Goal: Information Seeking & Learning: Learn about a topic

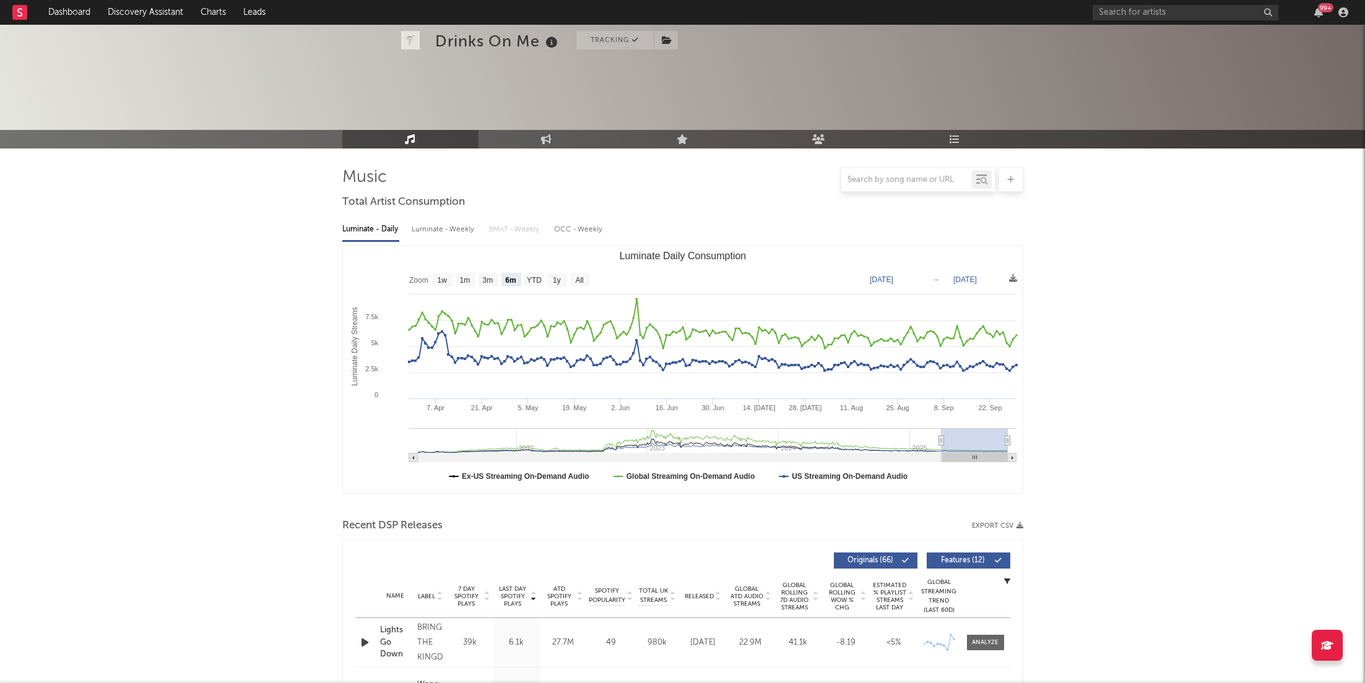
select select "6m"
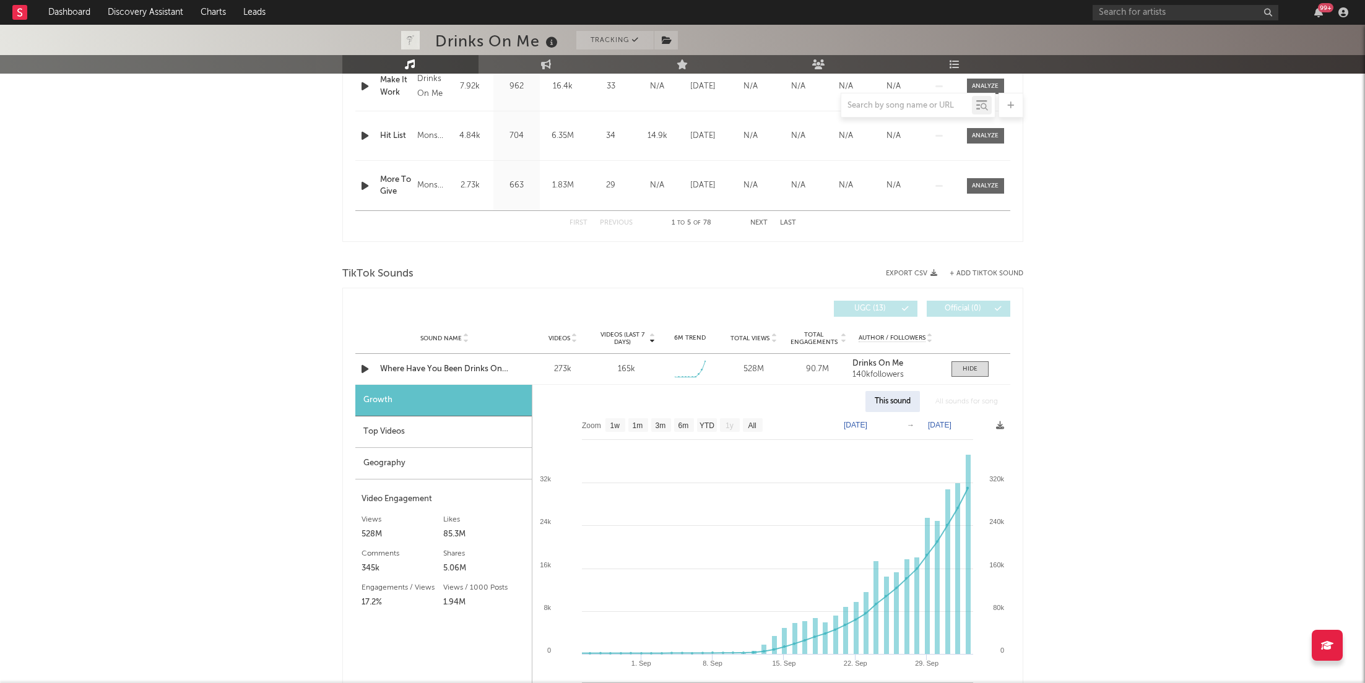
select select "1w"
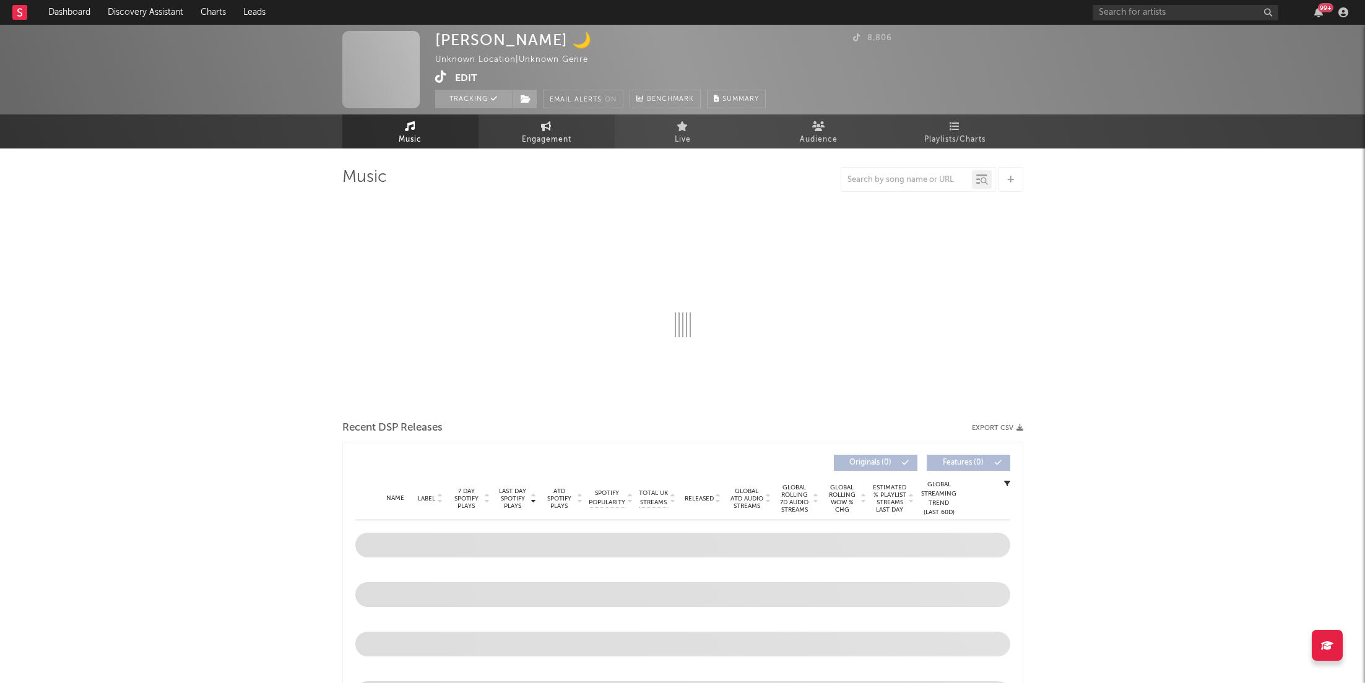
select select "6m"
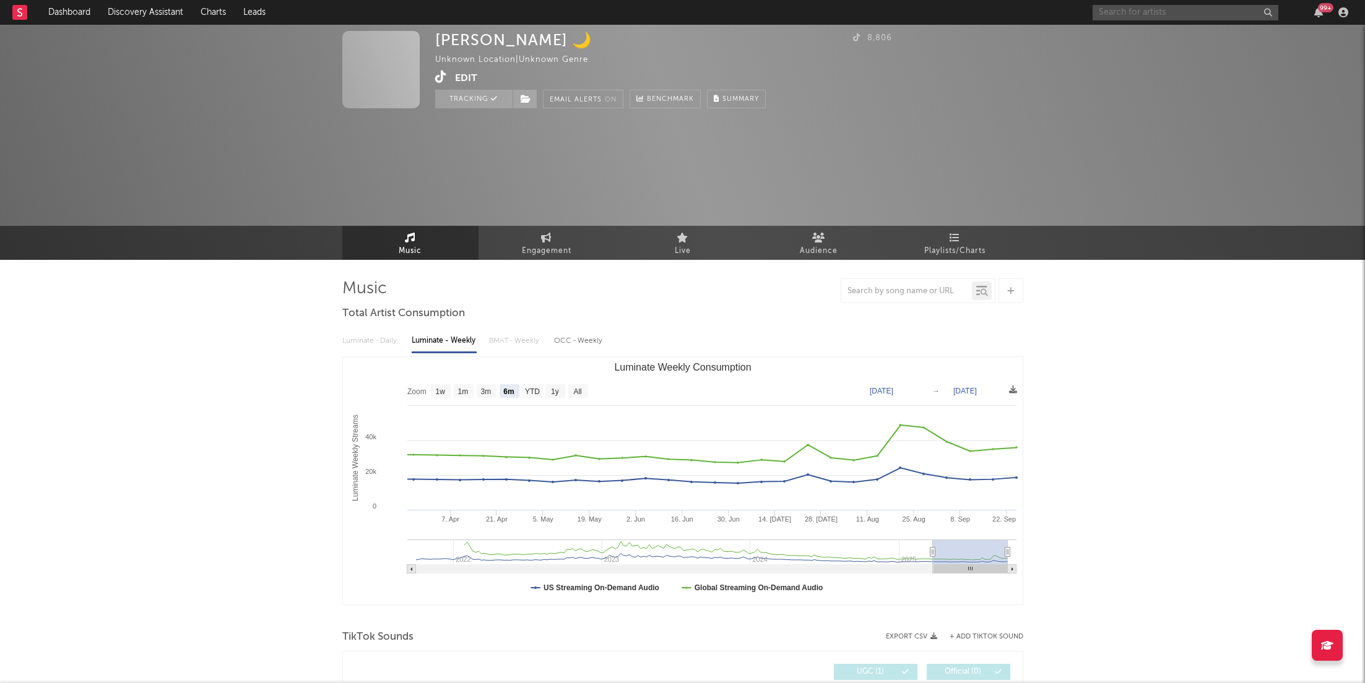
click at [1142, 15] on input "text" at bounding box center [1186, 12] width 186 height 15
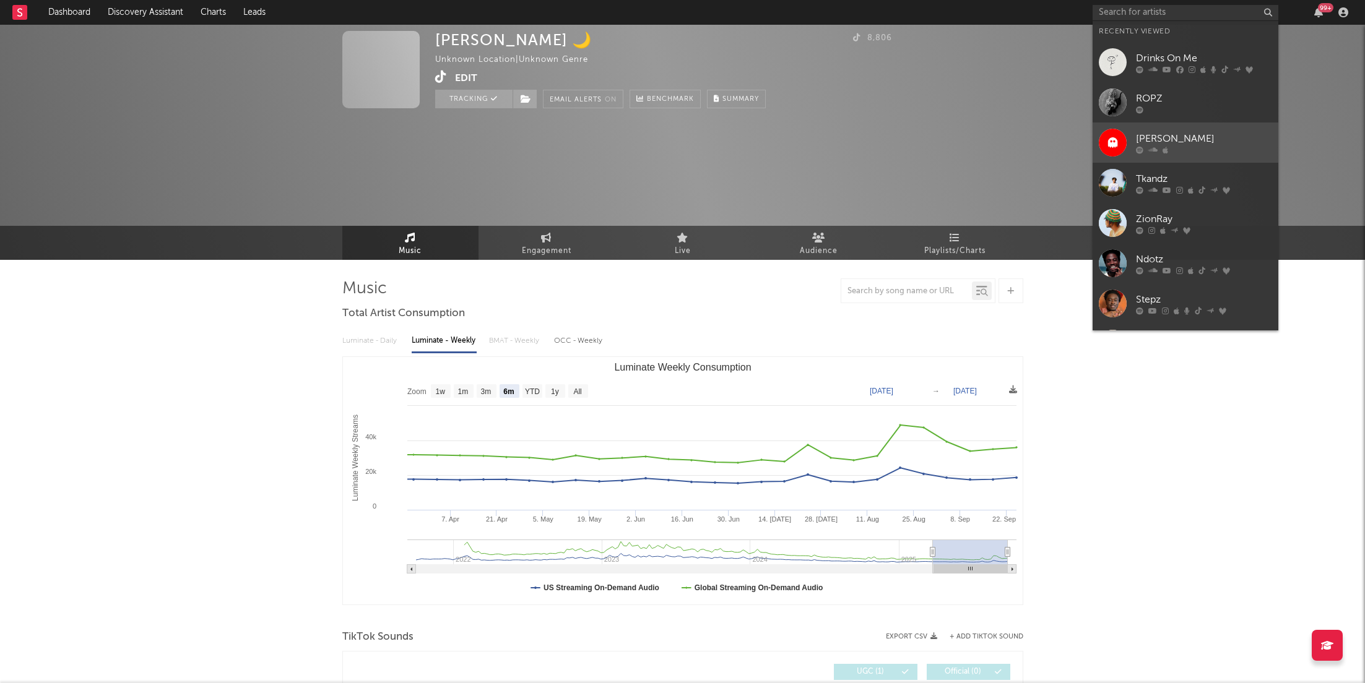
click at [1148, 127] on link "[PERSON_NAME]" at bounding box center [1186, 143] width 186 height 40
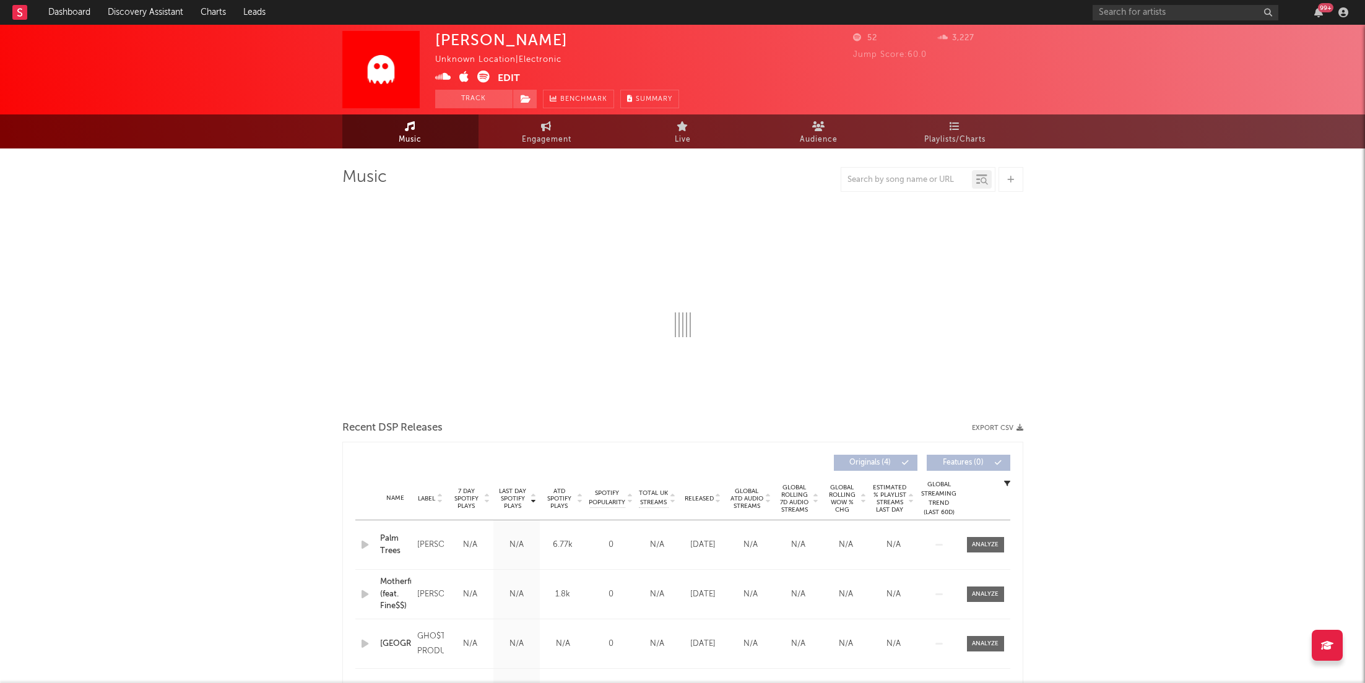
select select "1w"
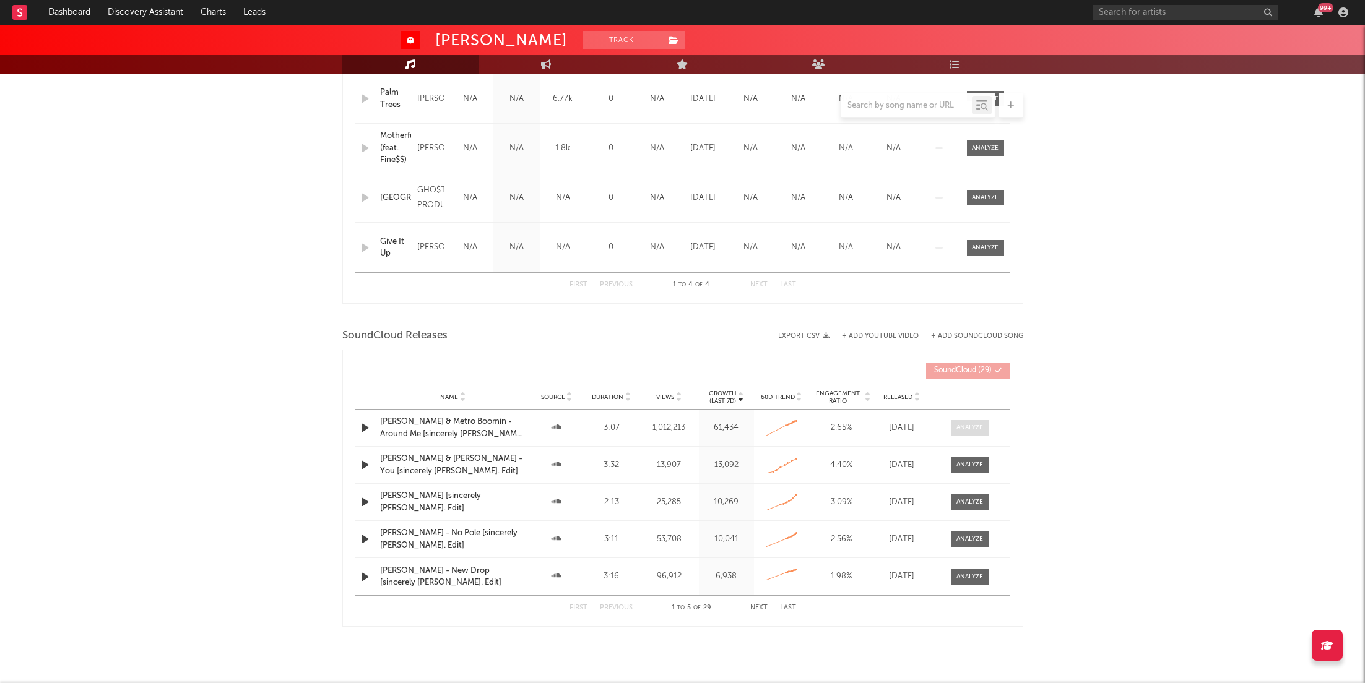
scroll to position [579, 0]
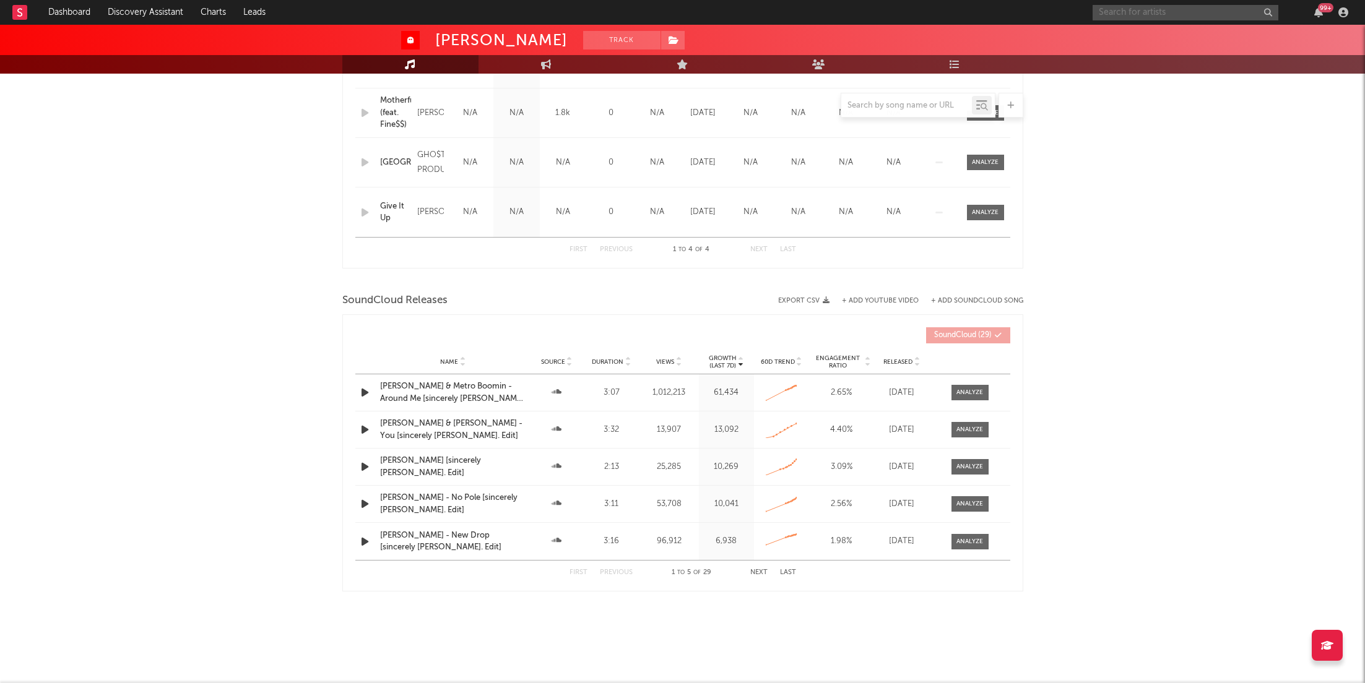
click at [1181, 10] on input "text" at bounding box center [1186, 12] width 186 height 15
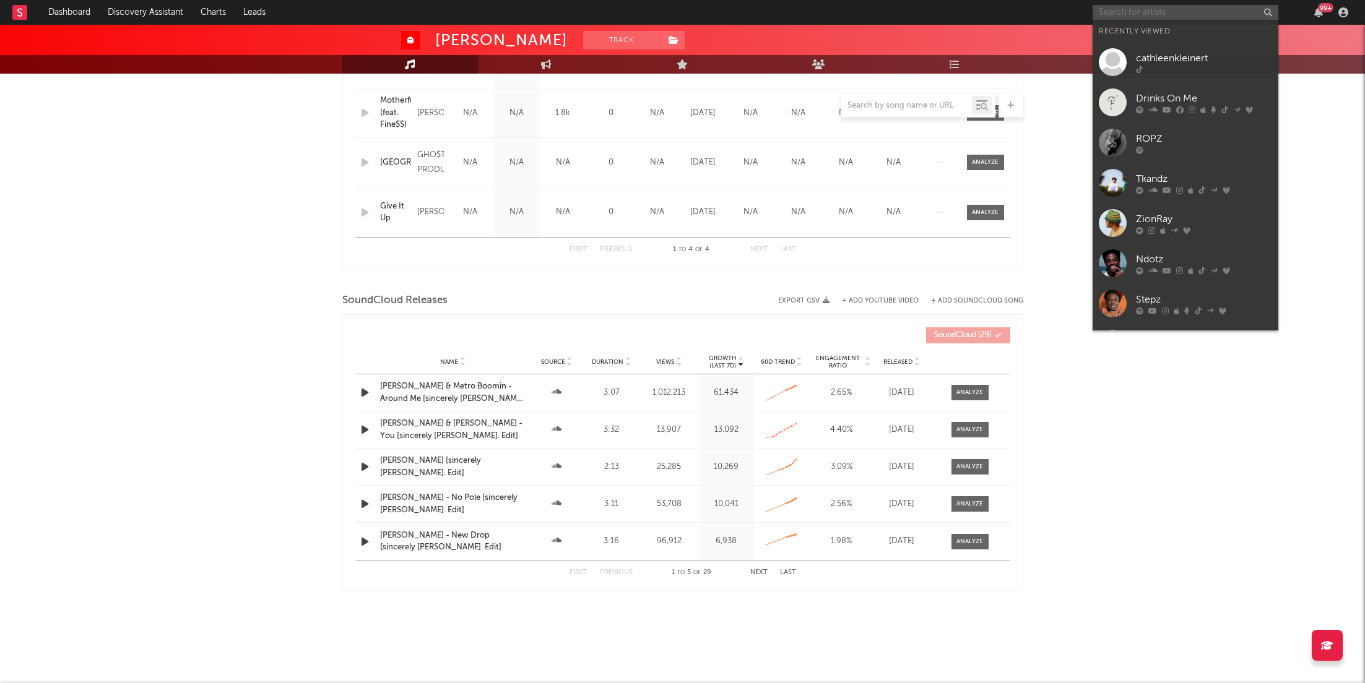
click at [1149, 10] on input "text" at bounding box center [1186, 12] width 186 height 15
click at [1143, 152] on div at bounding box center [1204, 149] width 136 height 7
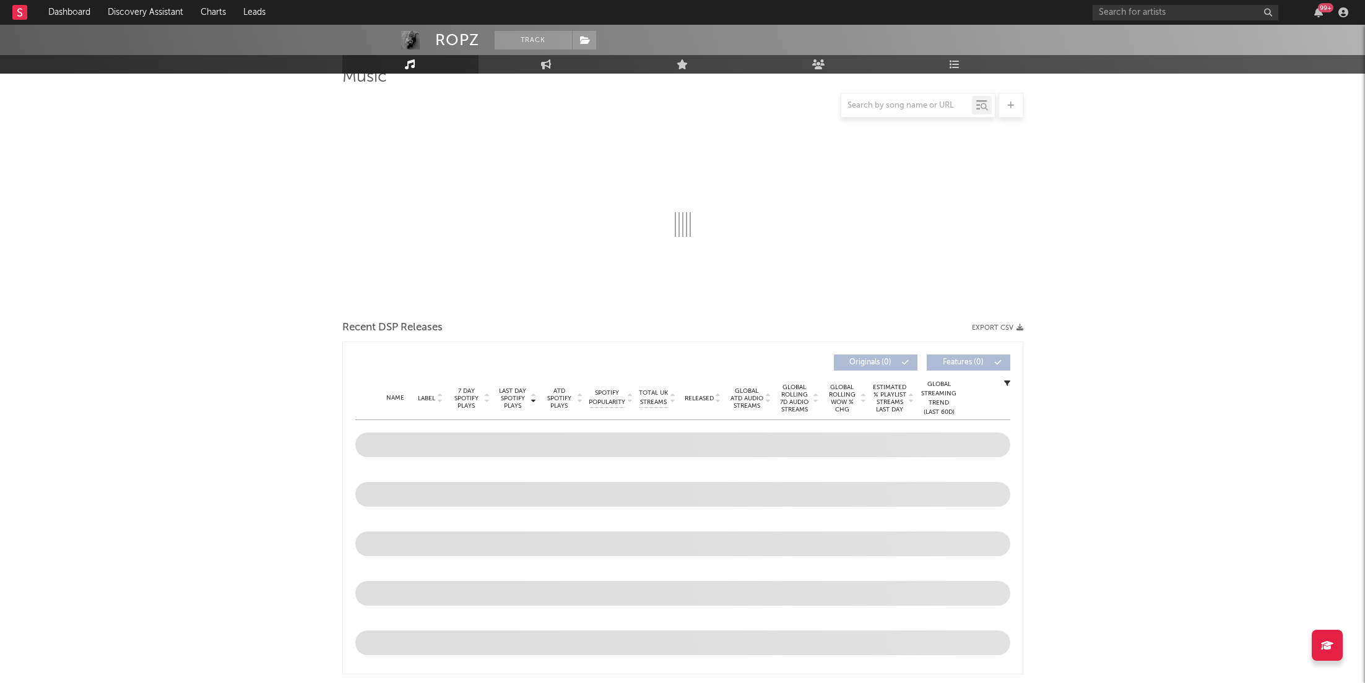
scroll to position [138, 0]
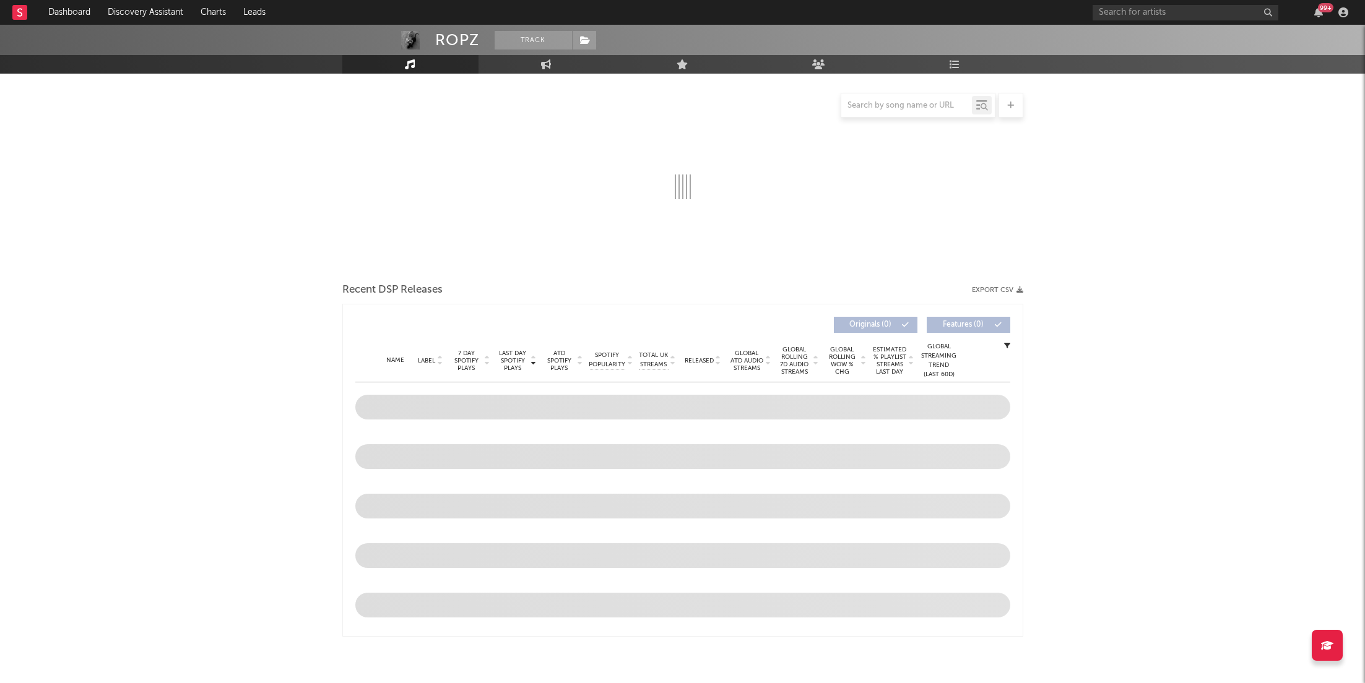
select select "1w"
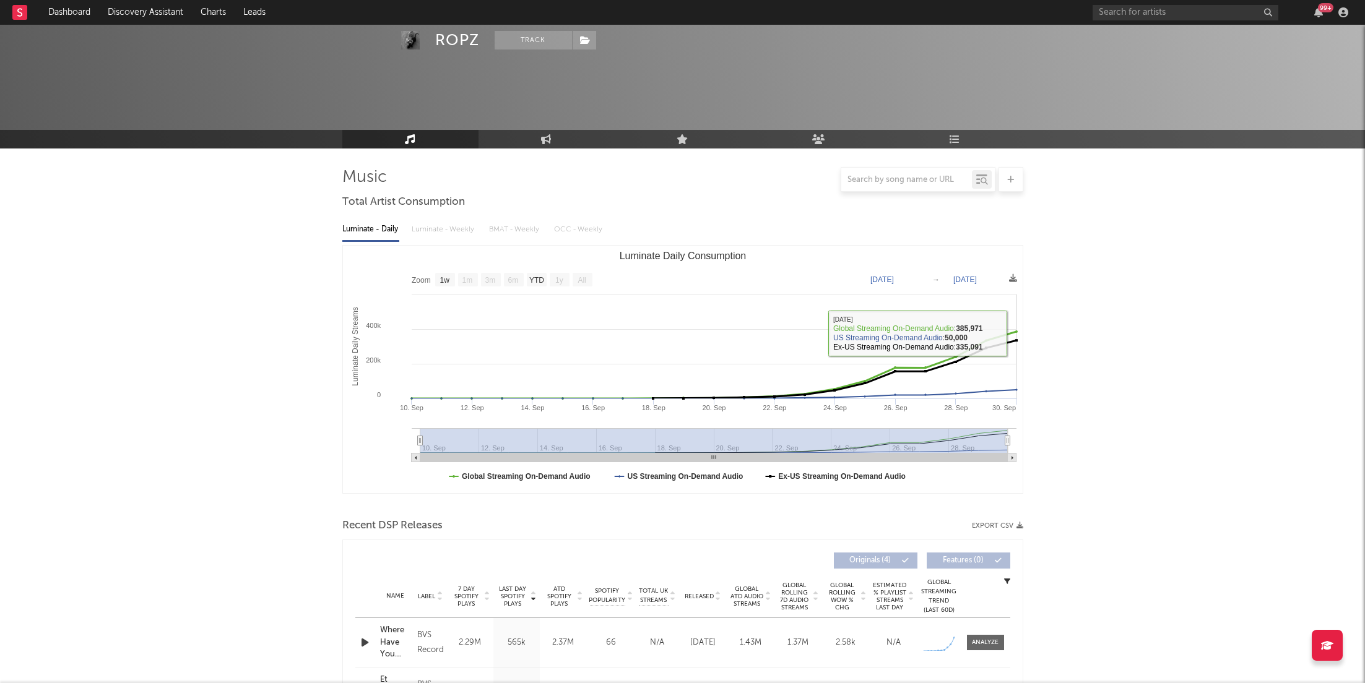
scroll to position [223, 0]
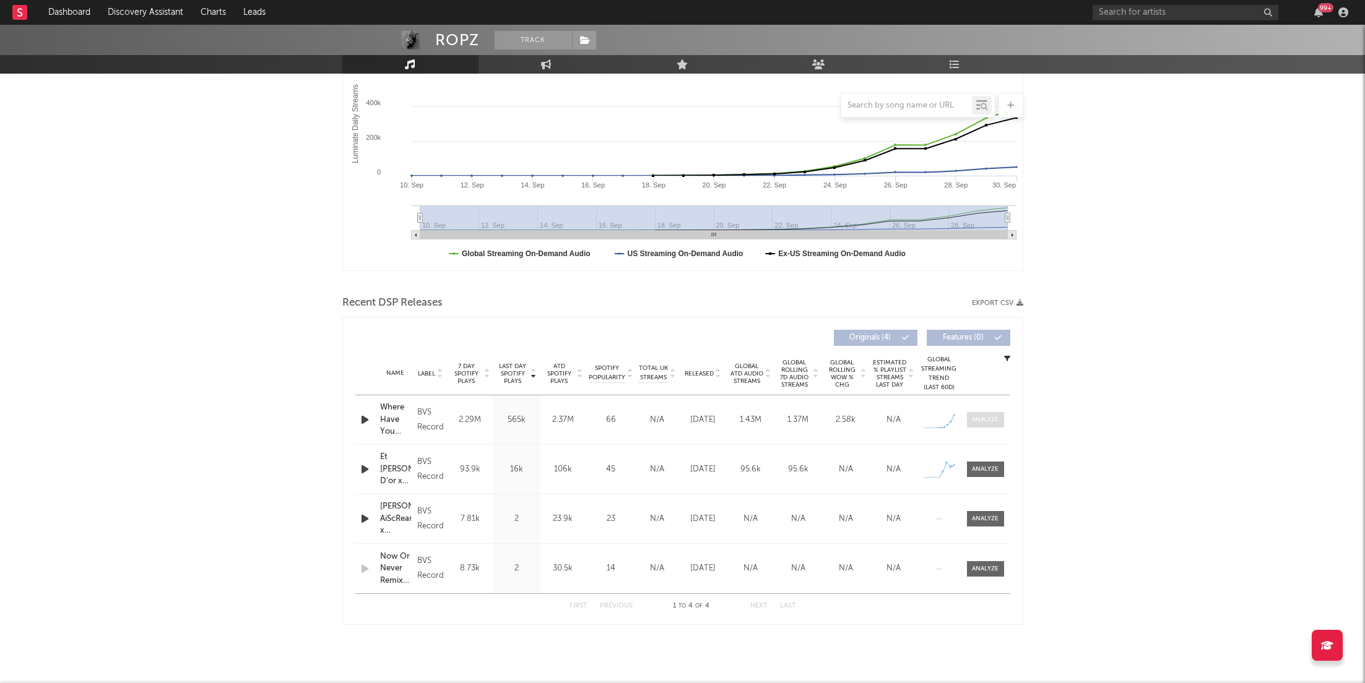
click at [996, 421] on div at bounding box center [985, 419] width 27 height 9
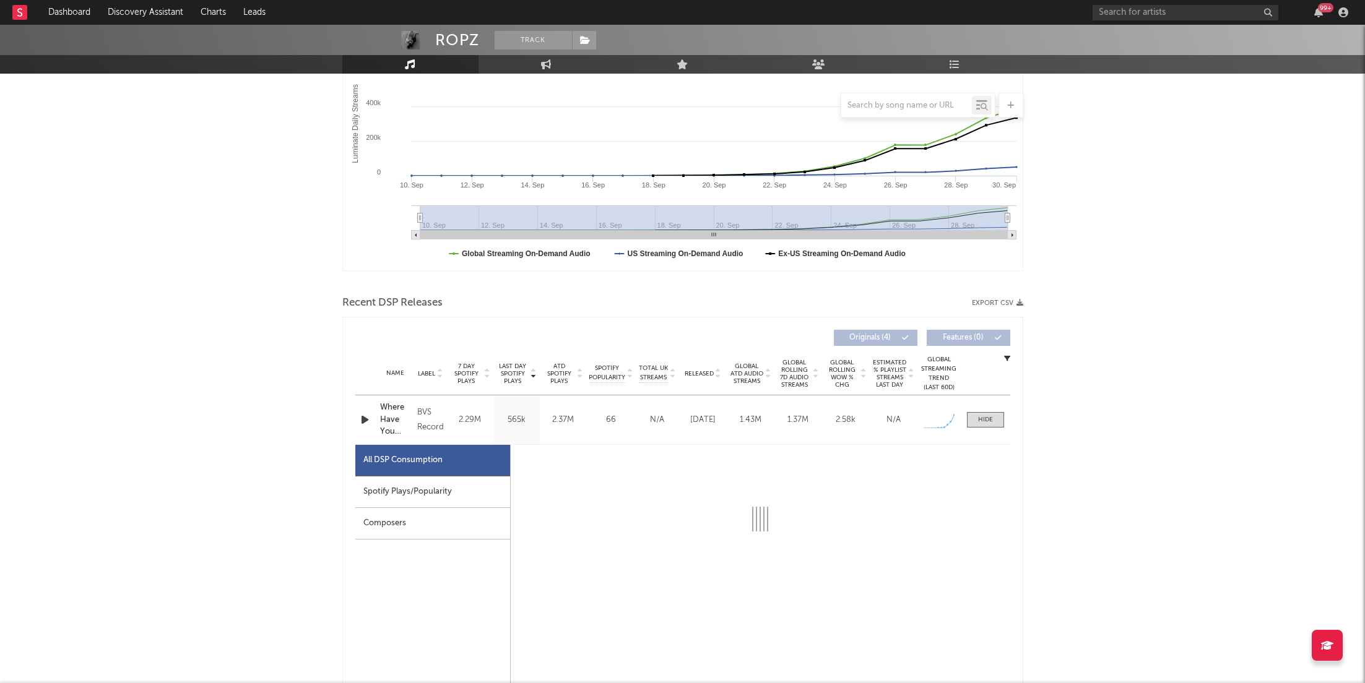
select select "1w"
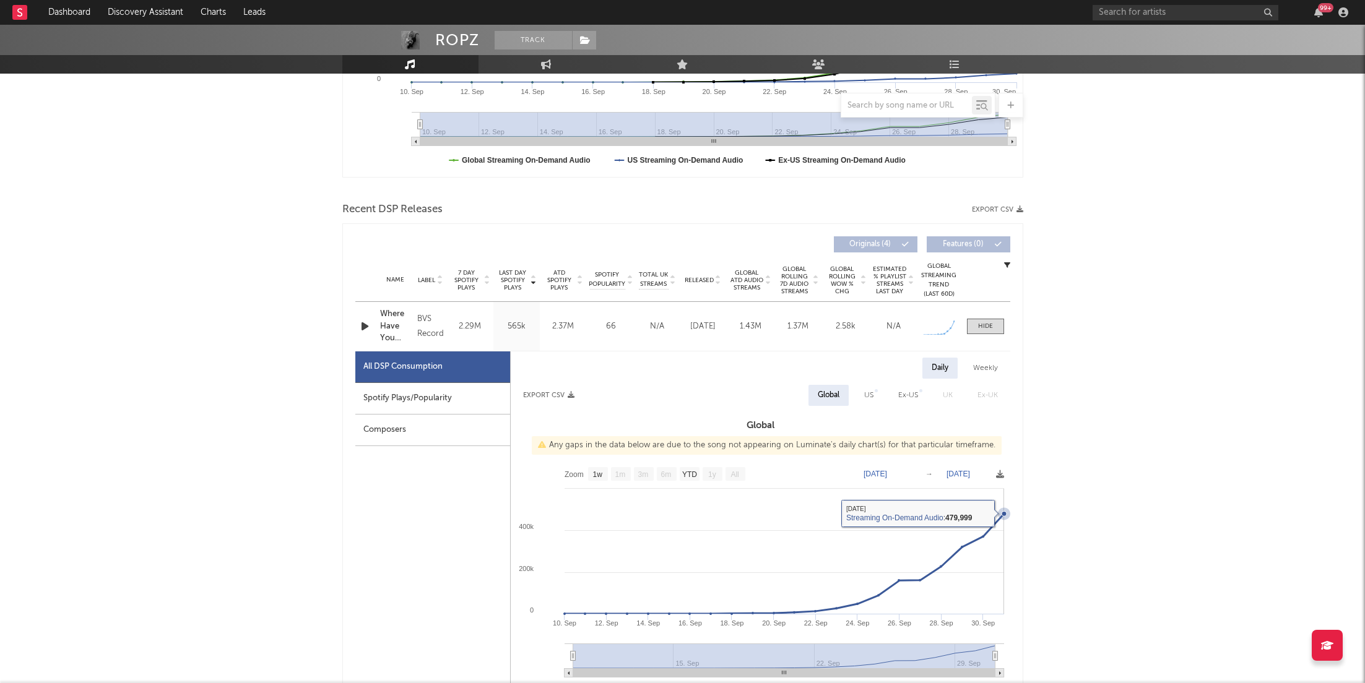
scroll to position [318, 0]
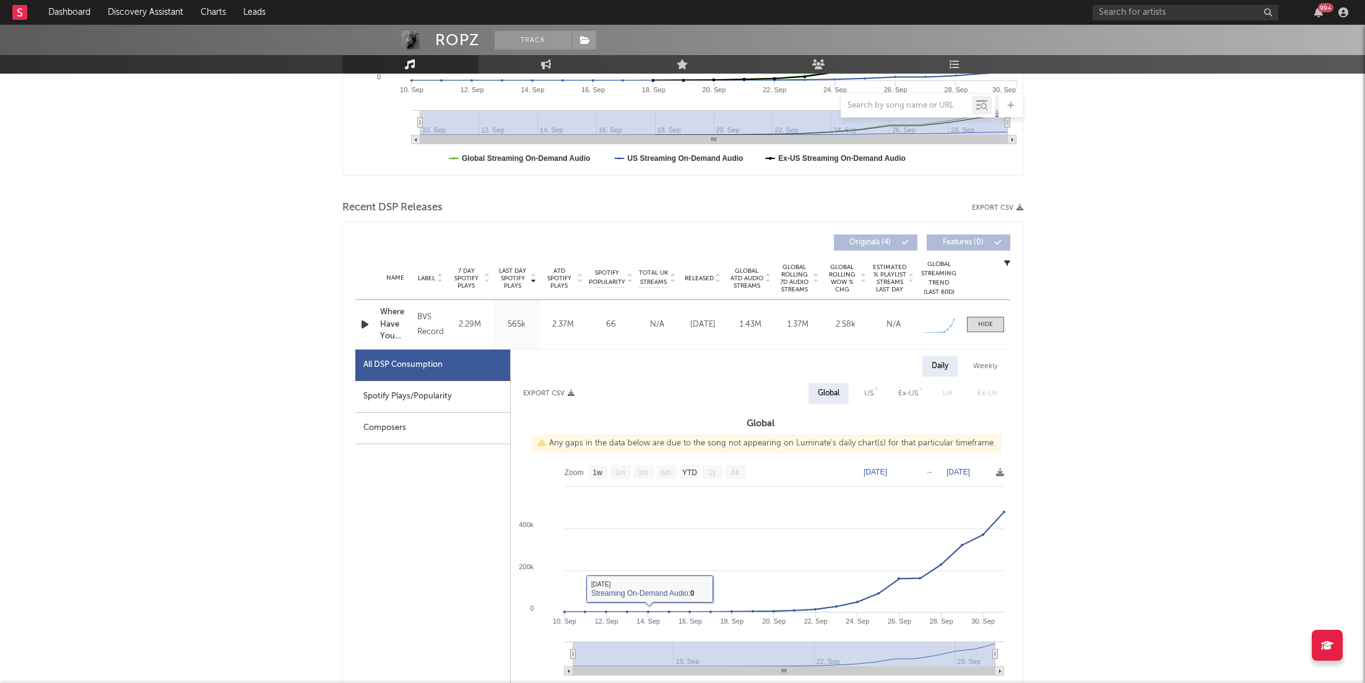
click at [464, 404] on div "Spotify Plays/Popularity" at bounding box center [432, 397] width 155 height 32
select select "1w"
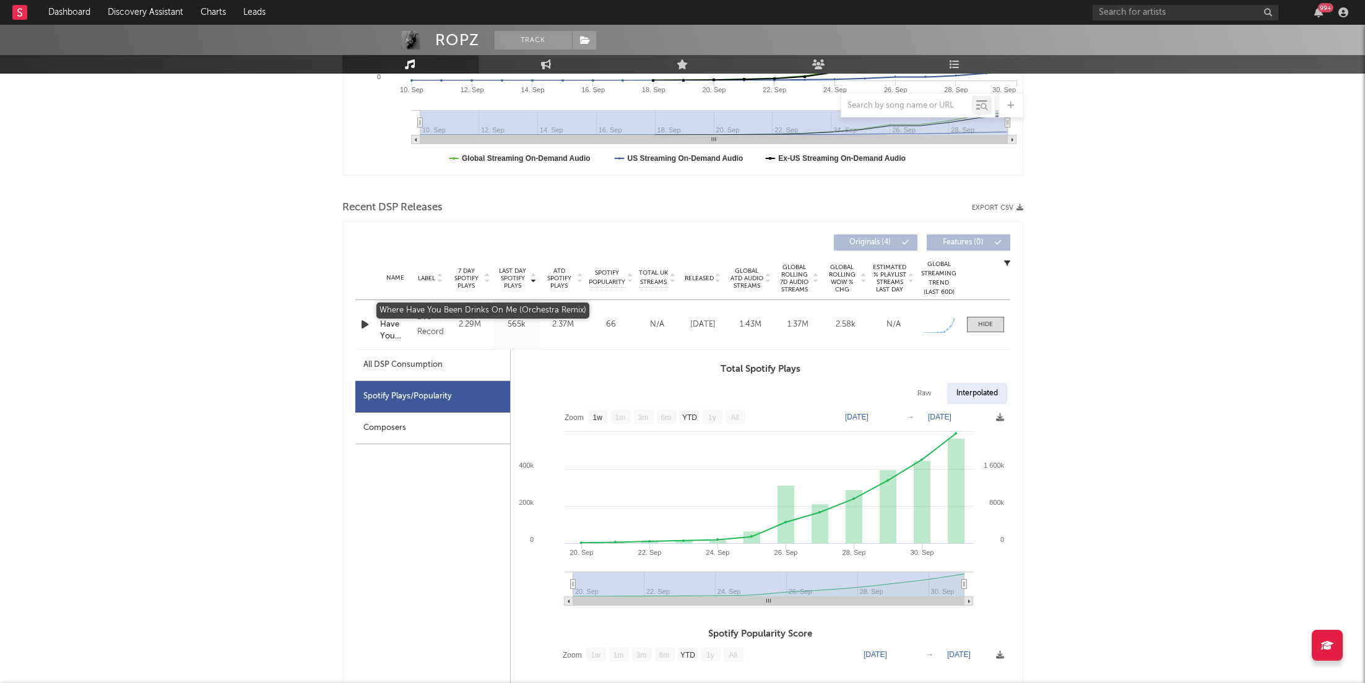
click at [390, 312] on div "Where Have You Been Drinks On Me (Orchestra Remix)" at bounding box center [396, 324] width 32 height 37
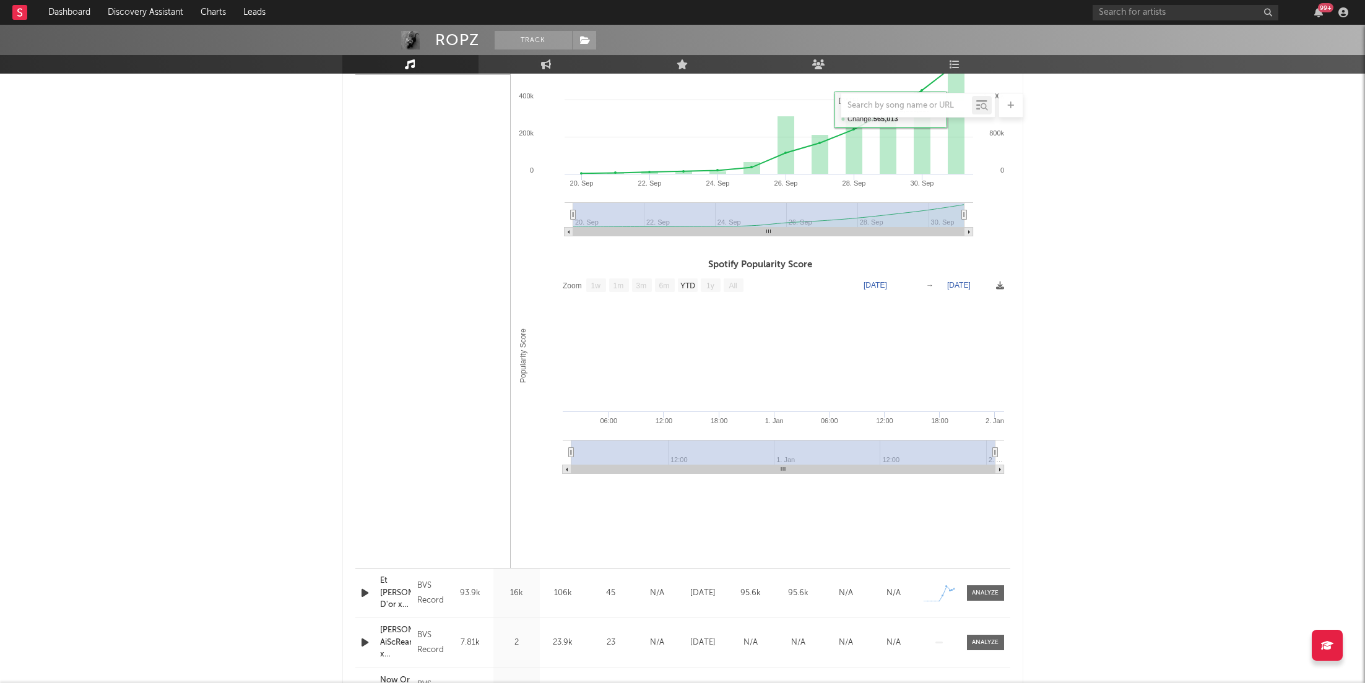
scroll to position [719, 0]
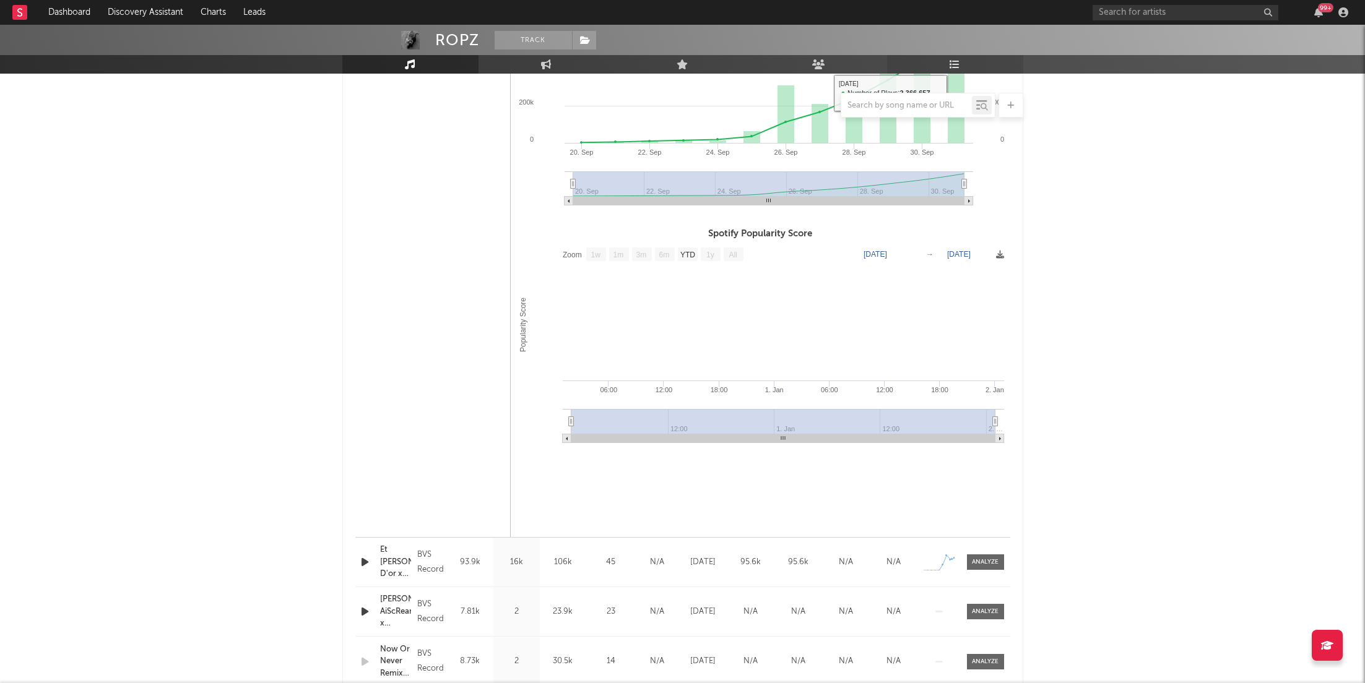
click at [965, 65] on link "Playlists/Charts" at bounding box center [955, 64] width 136 height 19
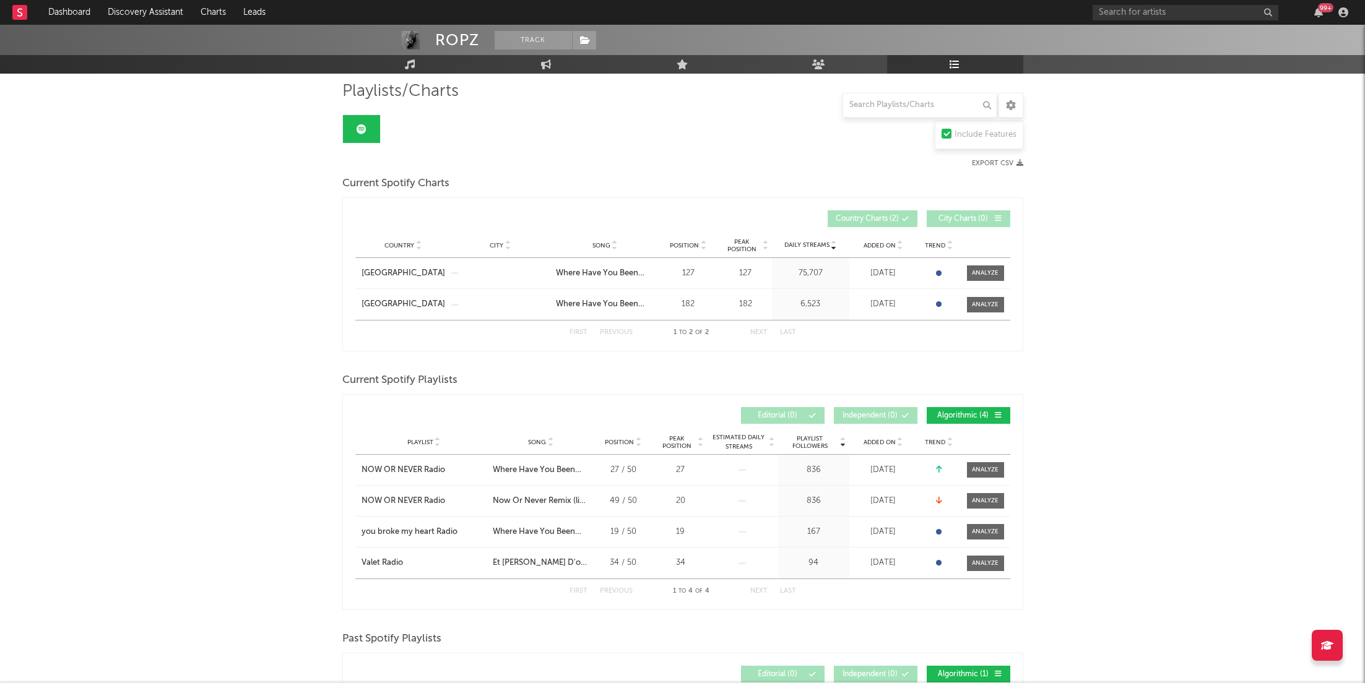
scroll to position [253, 0]
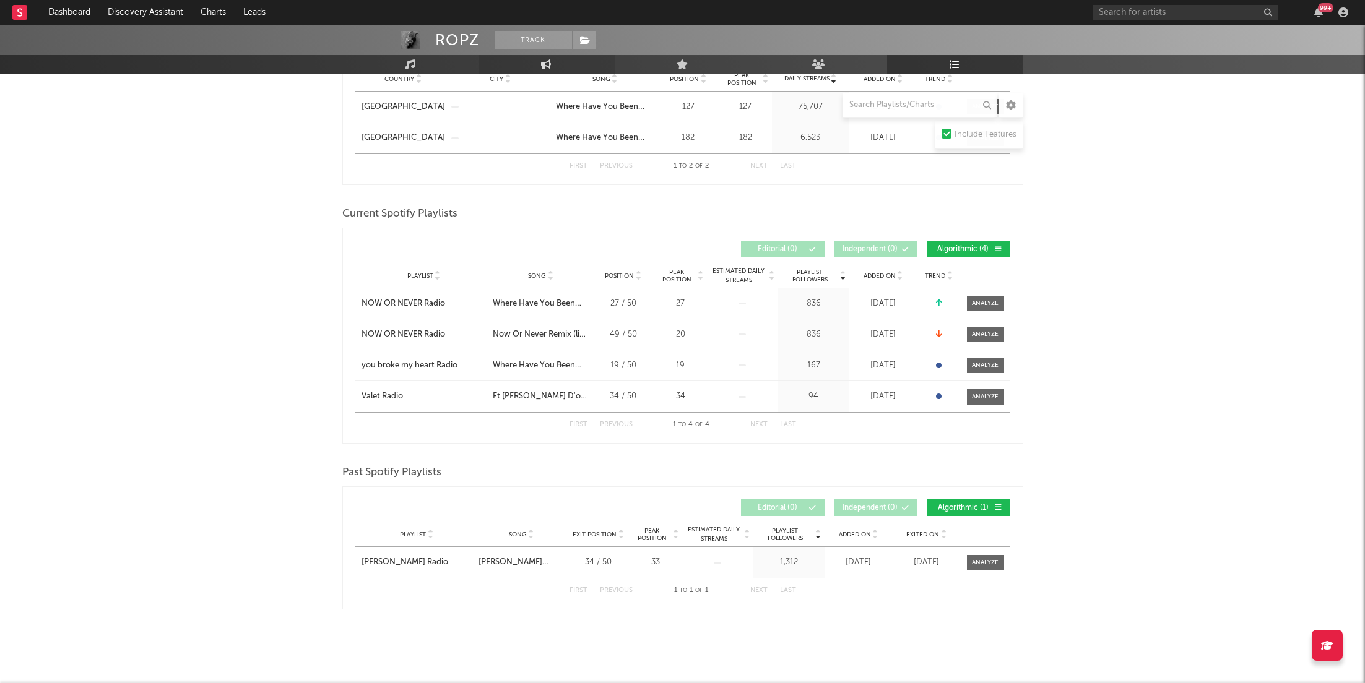
click at [535, 64] on link "Engagement" at bounding box center [547, 64] width 136 height 19
select select "1m"
